Goal: Task Accomplishment & Management: Complete application form

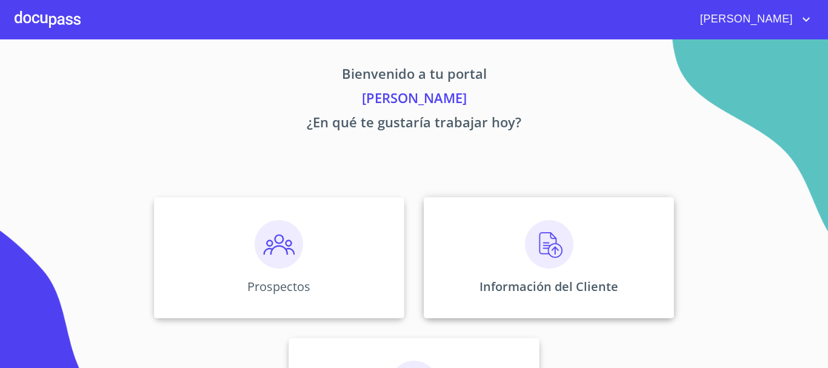
click at [497, 244] on div "Información del Cliente" at bounding box center [549, 257] width 250 height 121
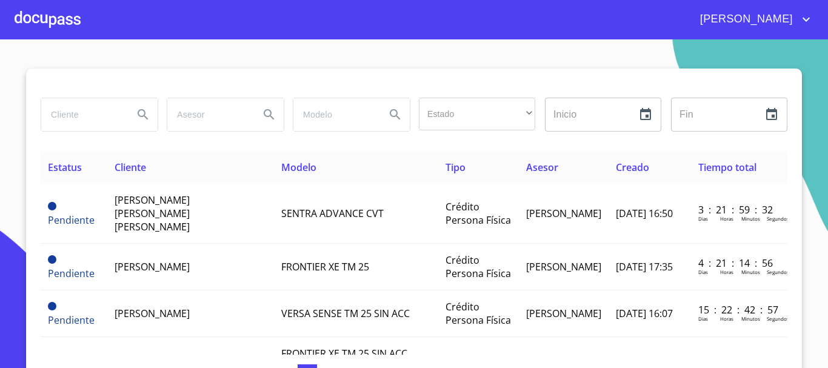
click at [107, 116] on input "search" at bounding box center [82, 114] width 82 height 33
type input "eva elizabeth"
click at [138, 113] on icon "Search" at bounding box center [143, 114] width 10 height 10
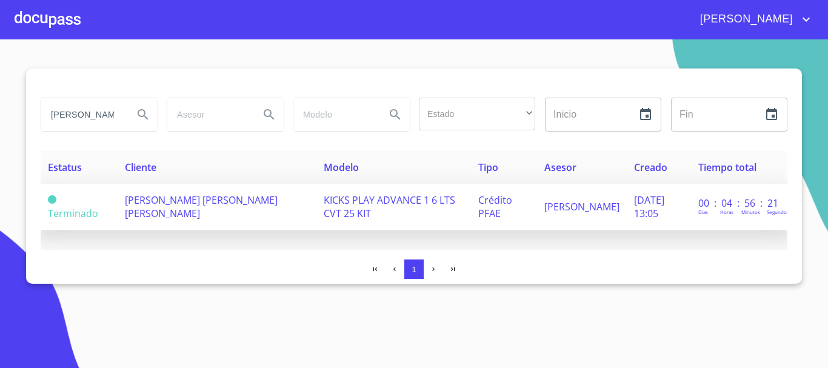
click at [136, 192] on td "EVA ELIZABETH RODRIGUEZ HERNANDEZ" at bounding box center [217, 207] width 198 height 47
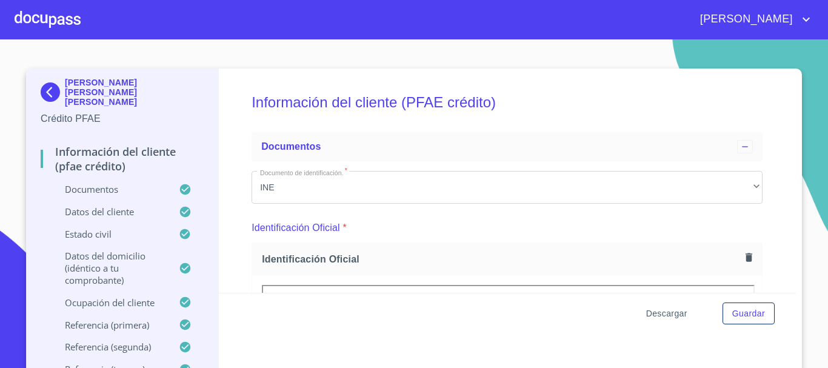
click at [641, 308] on button "Descargar" at bounding box center [666, 313] width 51 height 22
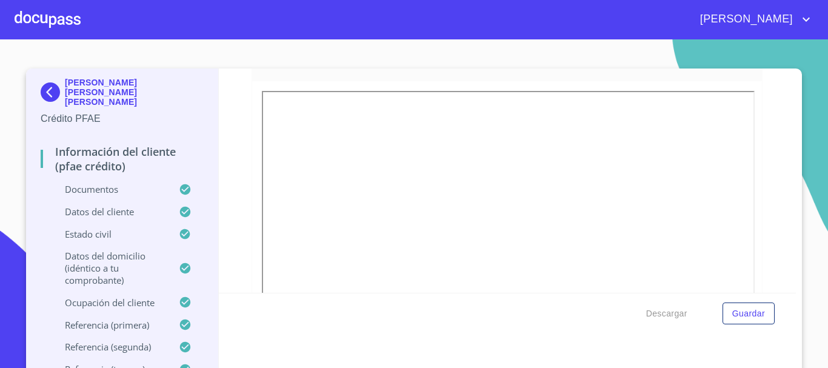
scroll to position [242, 0]
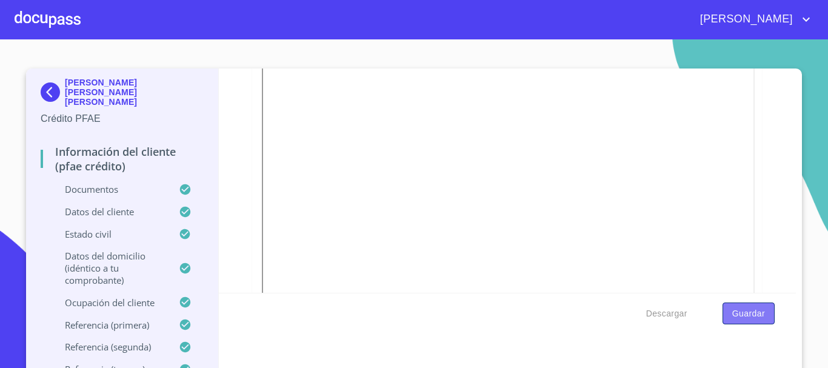
click at [747, 312] on span "Guardar" at bounding box center [748, 313] width 33 height 15
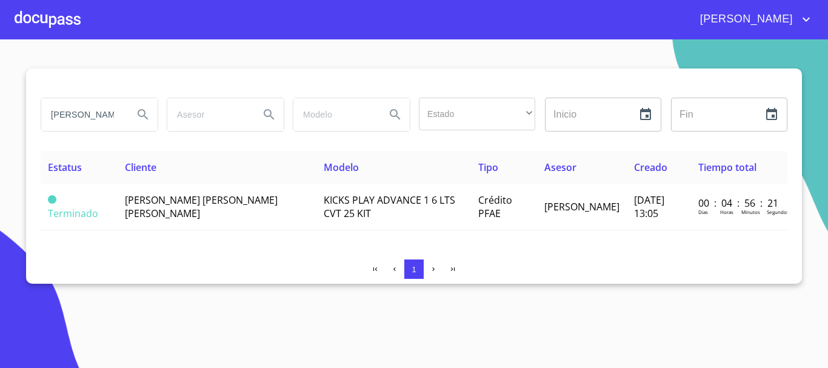
click at [47, 19] on div at bounding box center [48, 19] width 66 height 39
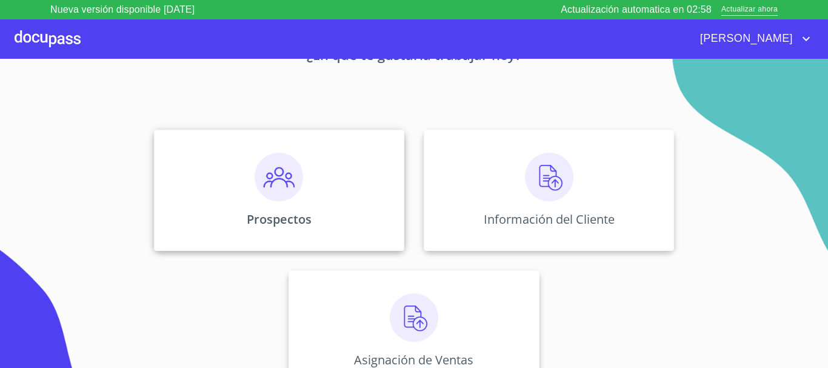
scroll to position [101, 0]
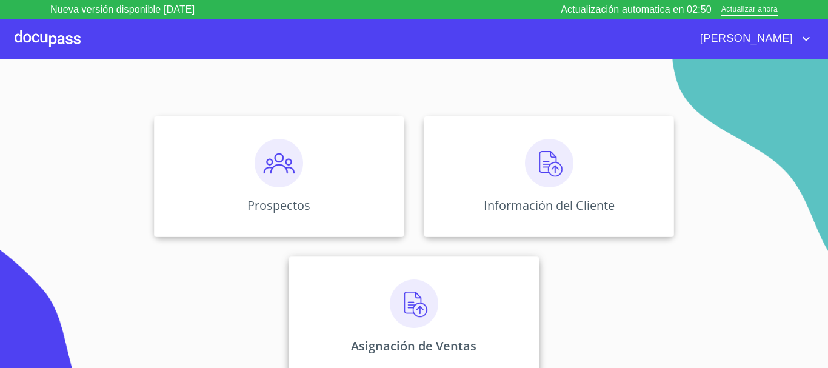
click at [414, 305] on img at bounding box center [414, 303] width 48 height 48
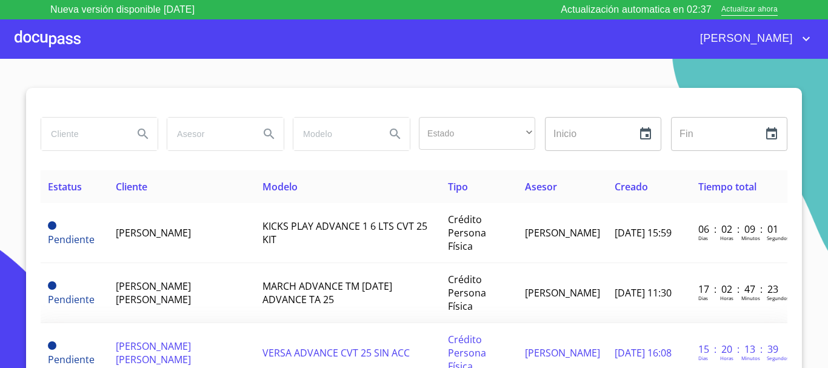
scroll to position [61, 0]
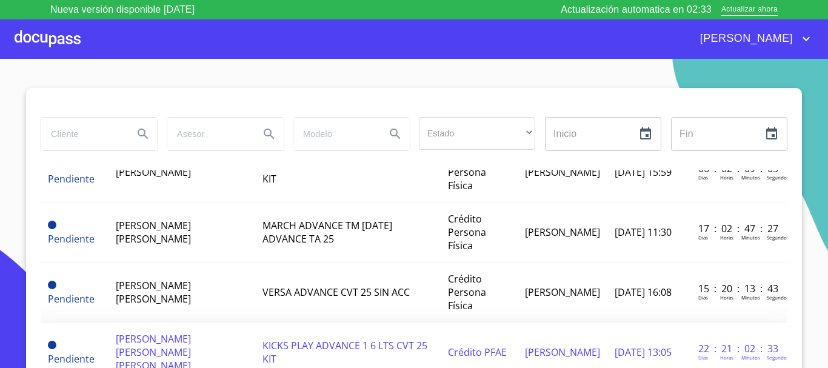
click at [165, 332] on span "EVA ELIZABETH RODRIGUEZ HERNANDEZ" at bounding box center [153, 352] width 75 height 40
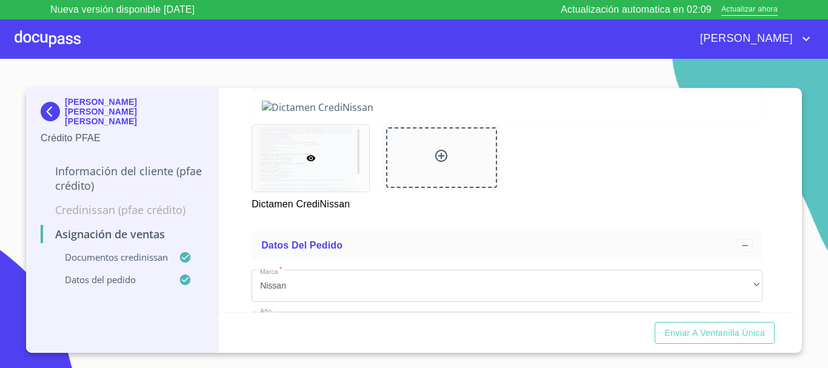
scroll to position [182, 0]
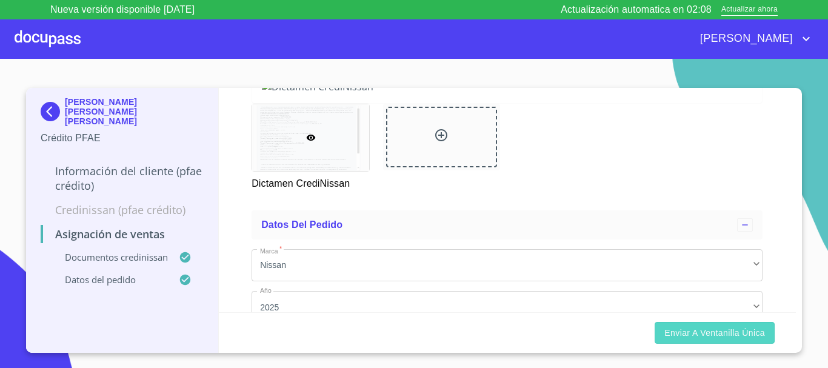
click at [724, 330] on span "Enviar a Ventanilla única" at bounding box center [714, 332] width 101 height 15
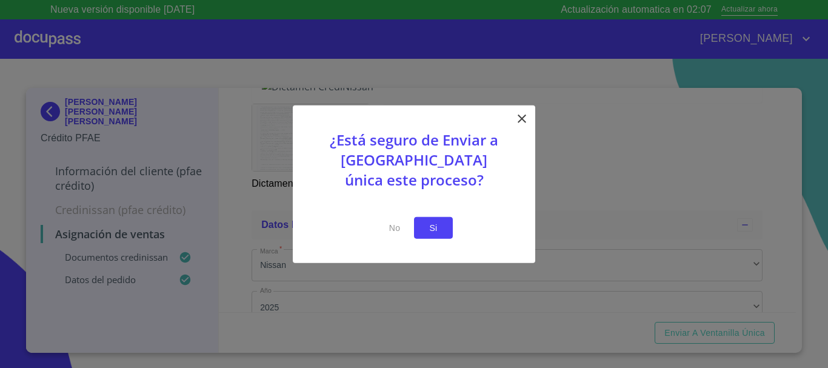
click at [431, 233] on span "Si" at bounding box center [433, 227] width 19 height 15
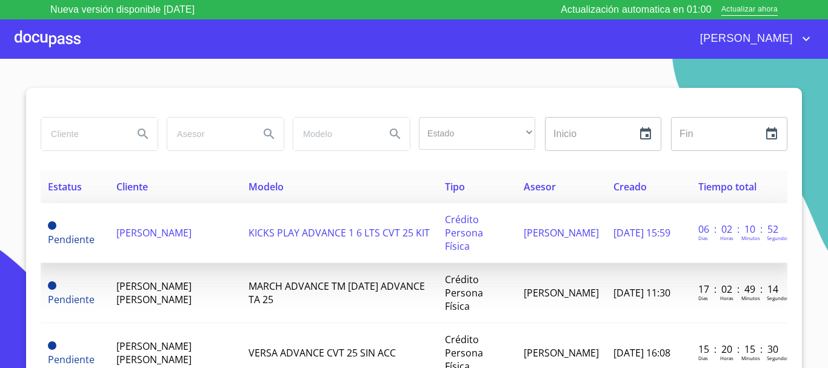
click at [156, 226] on span "EVA HERNANDEZ MENDEZ" at bounding box center [153, 232] width 75 height 13
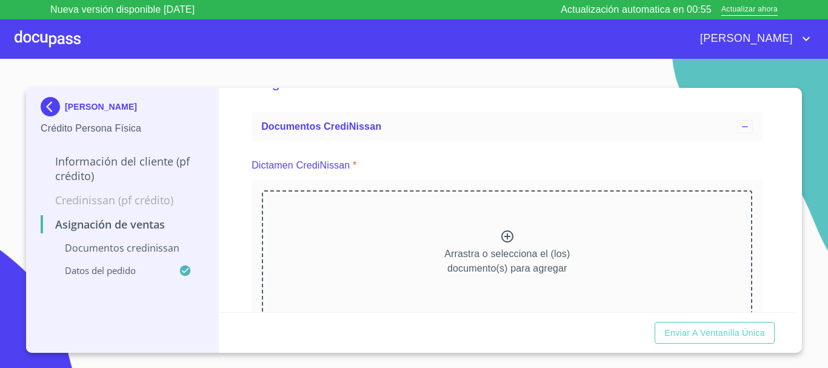
scroll to position [61, 0]
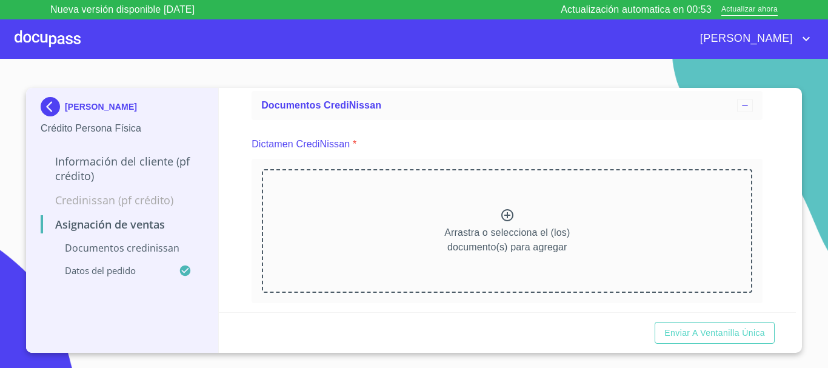
click at [35, 36] on div at bounding box center [48, 38] width 66 height 39
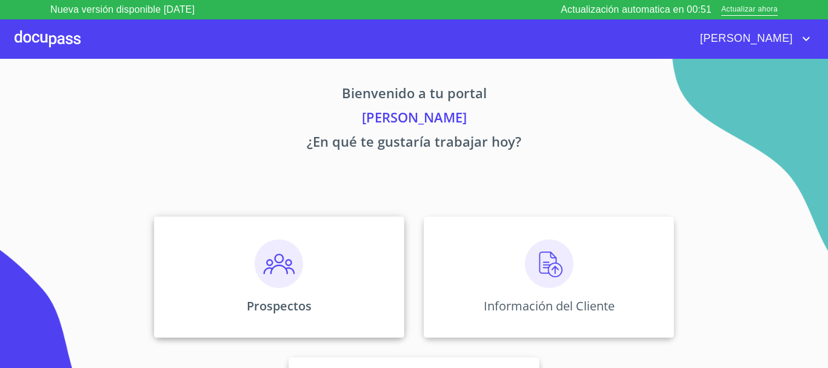
click at [269, 273] on img at bounding box center [278, 263] width 48 height 48
